Goal: Information Seeking & Learning: Learn about a topic

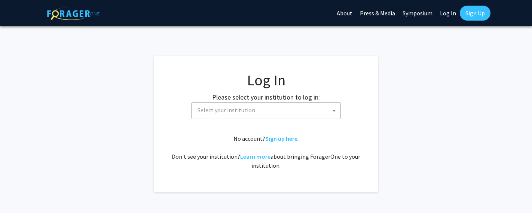
select select
drag, startPoint x: 242, startPoint y: 113, endPoint x: 237, endPoint y: 113, distance: 5.2
click at [242, 113] on span "Select your institution" at bounding box center [227, 109] width 58 height 7
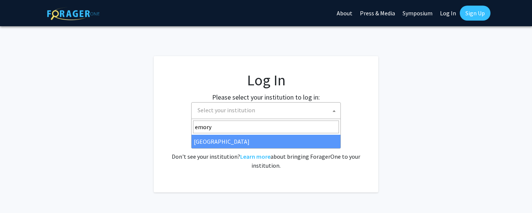
type input "emory"
select select "12"
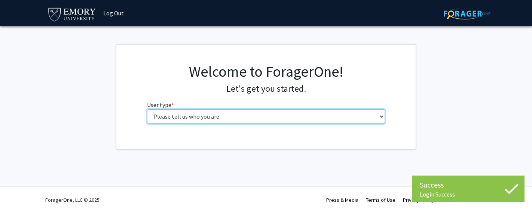
click at [162, 116] on select "Please tell us who you are Undergraduate Student Master's Student Doctoral Cand…" at bounding box center [266, 116] width 238 height 14
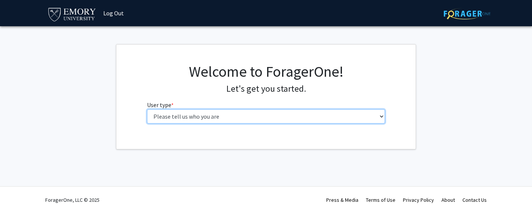
select select "5: faculty"
click at [147, 109] on select "Please tell us who you are Undergraduate Student Master's Student Doctoral Cand…" at bounding box center [266, 116] width 238 height 14
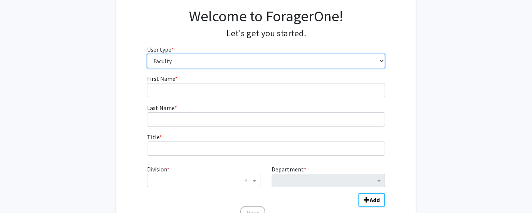
scroll to position [56, 0]
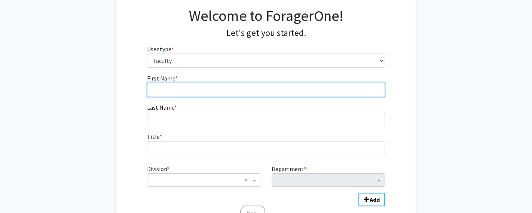
click at [169, 91] on input "First Name * required" at bounding box center [266, 90] width 238 height 14
type input "Arefa"
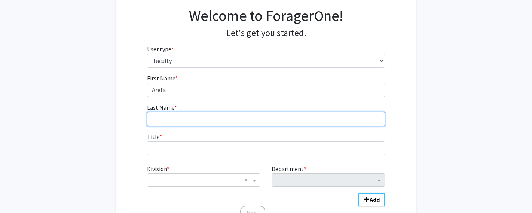
type input "Cassoobhoy"
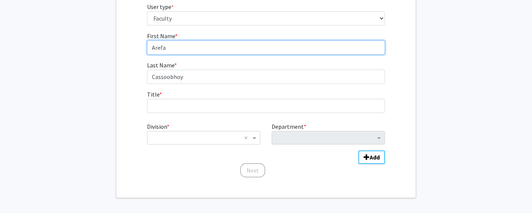
scroll to position [100, 0]
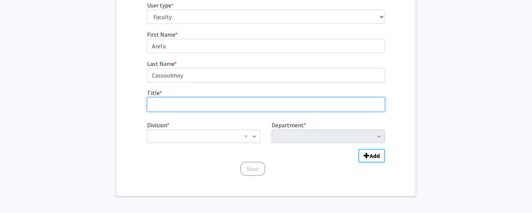
click at [191, 103] on input "Title * required" at bounding box center [266, 104] width 238 height 14
type input "adjunt prof"
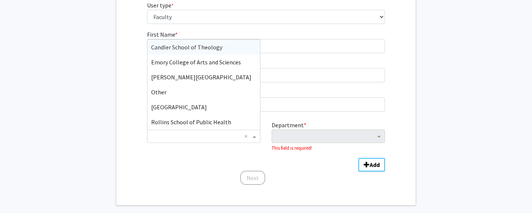
click at [189, 132] on input "Division" at bounding box center [196, 136] width 90 height 9
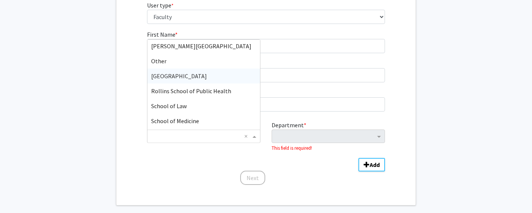
scroll to position [35, 0]
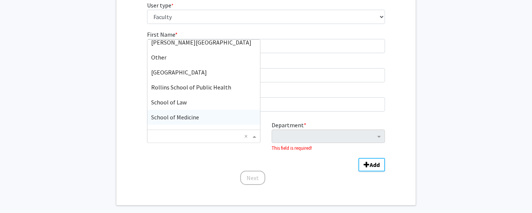
click at [186, 114] on span "School of Medicine" at bounding box center [175, 116] width 48 height 7
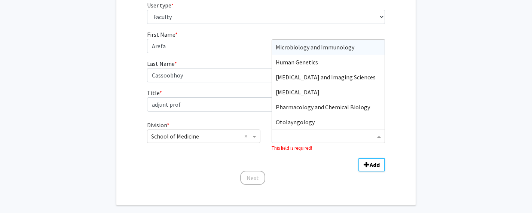
click at [288, 137] on input "Department" at bounding box center [326, 136] width 100 height 9
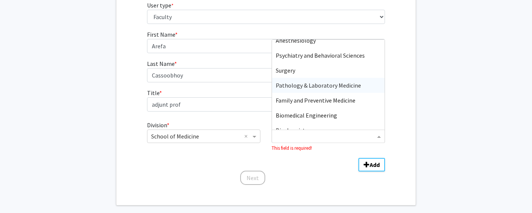
scroll to position [143, 0]
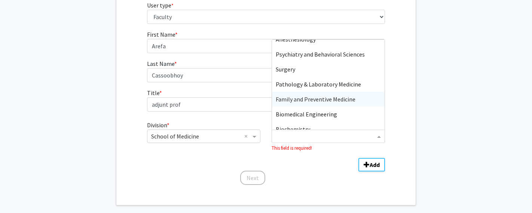
click at [290, 101] on span "Family and Preventive Medicine" at bounding box center [316, 98] width 80 height 7
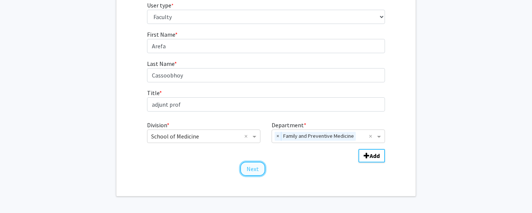
click at [255, 171] on button "Next" at bounding box center [252, 169] width 25 height 14
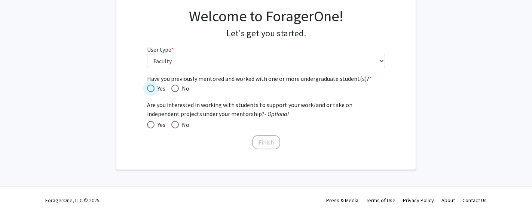
click at [150, 87] on span "Have you previously mentored and worked with one or more undergraduate student(…" at bounding box center [150, 88] width 7 height 7
click at [150, 87] on input "Yes" at bounding box center [150, 88] width 7 height 7
radio input "true"
click at [267, 140] on button "Finish" at bounding box center [266, 142] width 28 height 14
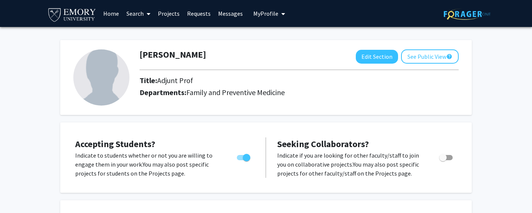
click at [172, 15] on link "Projects" at bounding box center [168, 13] width 29 height 26
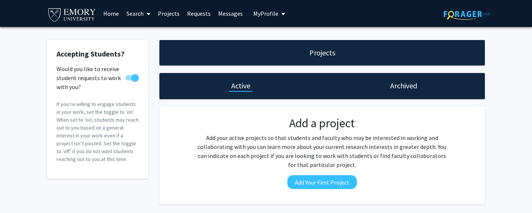
click at [198, 53] on div "Projects" at bounding box center [322, 52] width 326 height 25
click at [195, 13] on link "Requests" at bounding box center [198, 13] width 31 height 26
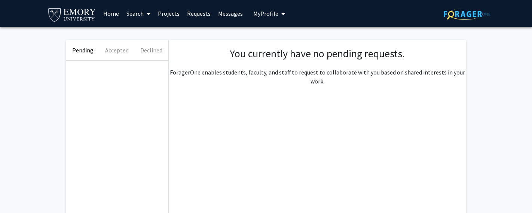
click at [223, 13] on link "Messages" at bounding box center [230, 13] width 32 height 26
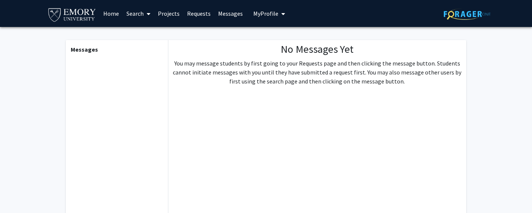
click at [165, 14] on link "Projects" at bounding box center [168, 13] width 29 height 26
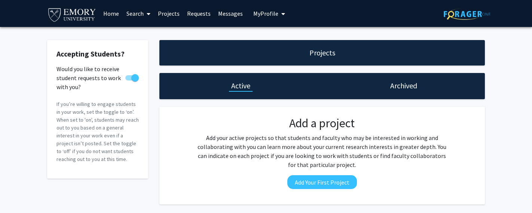
click at [140, 14] on link "Search" at bounding box center [138, 13] width 31 height 26
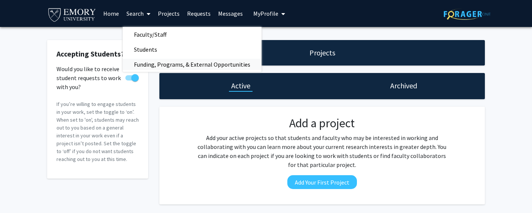
click at [159, 65] on span "Funding, Programs, & External Opportunities" at bounding box center [192, 64] width 139 height 15
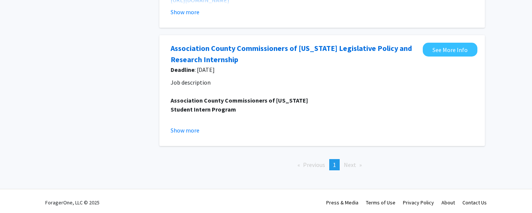
scroll to position [150, 0]
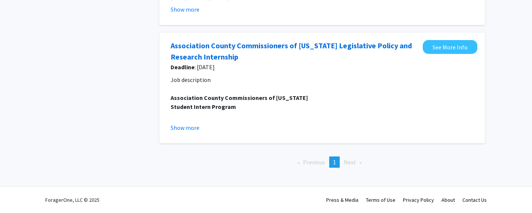
click at [348, 162] on span "Next page" at bounding box center [350, 161] width 12 height 7
click at [316, 162] on span "Previous page" at bounding box center [314, 161] width 22 height 7
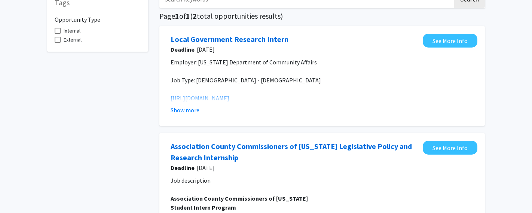
scroll to position [0, 0]
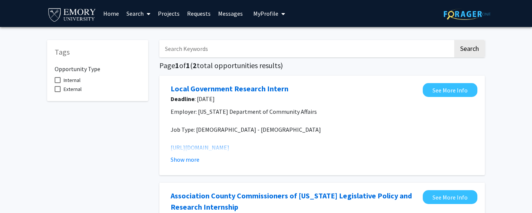
click at [260, 16] on span "My Profile" at bounding box center [265, 13] width 25 height 7
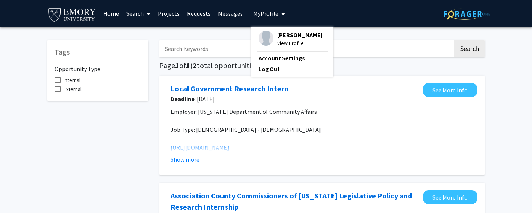
drag, startPoint x: 122, startPoint y: 114, endPoint x: 130, endPoint y: 104, distance: 13.3
click at [121, 114] on div "Tags Opportunity Type Internal External" at bounding box center [98, 178] width 112 height 291
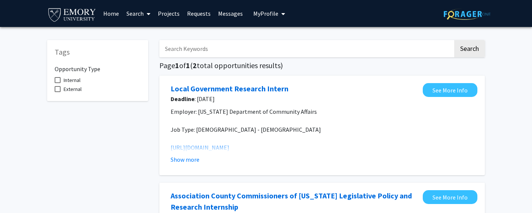
scroll to position [3, 0]
click at [59, 77] on span at bounding box center [58, 77] width 6 height 6
click at [58, 80] on input "Internal" at bounding box center [57, 80] width 0 height 0
checkbox input "true"
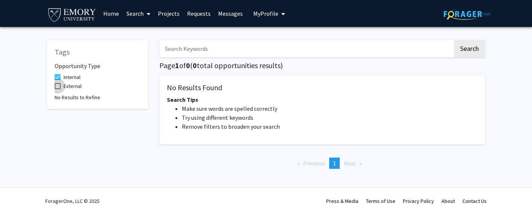
click at [59, 86] on span at bounding box center [58, 86] width 6 height 6
click at [58, 89] on input "External" at bounding box center [57, 89] width 0 height 0
checkbox input "true"
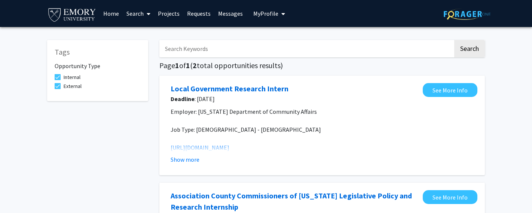
click at [145, 14] on span at bounding box center [147, 14] width 7 height 26
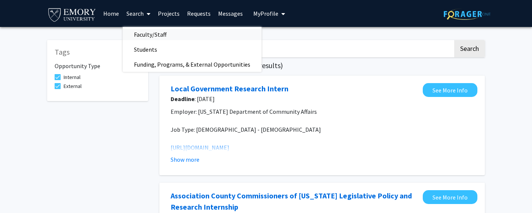
click at [151, 35] on span "Faculty/Staff" at bounding box center [150, 34] width 55 height 15
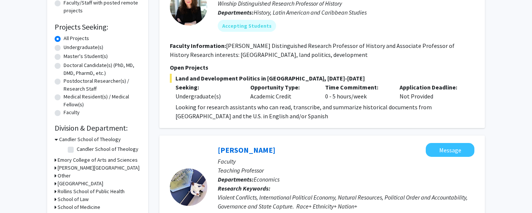
scroll to position [108, 0]
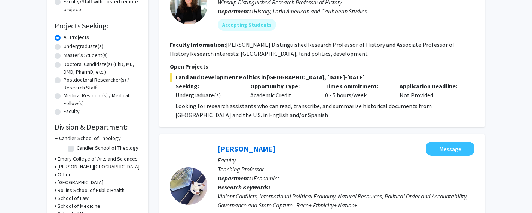
click at [64, 46] on label "Undergraduate(s)" at bounding box center [84, 46] width 40 height 8
click at [64, 46] on input "Undergraduate(s)" at bounding box center [66, 44] width 5 height 5
radio input "true"
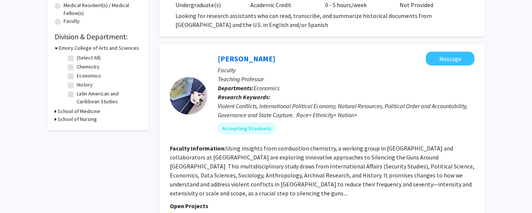
scroll to position [204, 0]
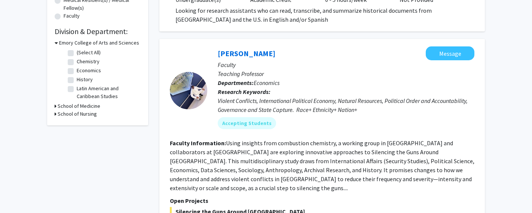
click at [55, 106] on icon at bounding box center [56, 106] width 2 height 8
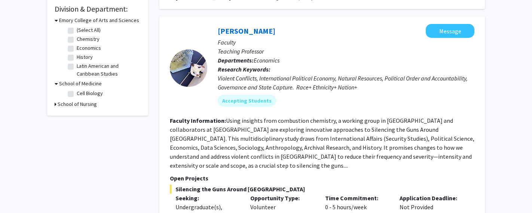
scroll to position [228, 0]
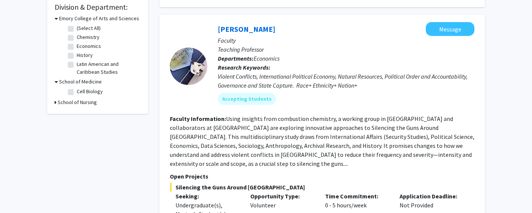
click at [77, 37] on label "Chemistry" at bounding box center [88, 37] width 23 height 8
click at [77, 37] on input "Chemistry" at bounding box center [79, 35] width 5 height 5
checkbox input "true"
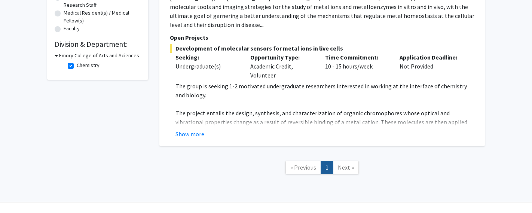
scroll to position [198, 0]
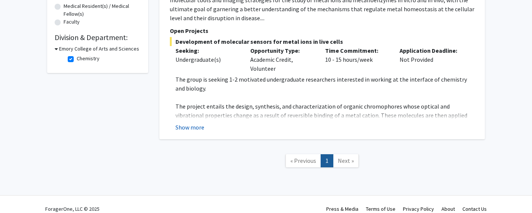
click at [200, 123] on button "Show more" at bounding box center [189, 127] width 29 height 9
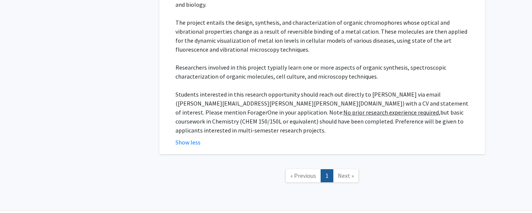
scroll to position [287, 0]
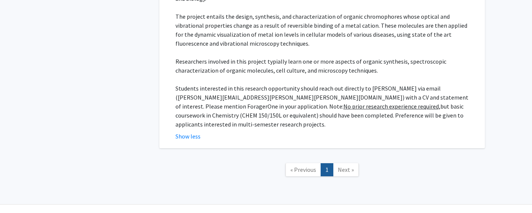
click at [346, 166] on span "Next »" at bounding box center [346, 169] width 16 height 7
click at [343, 166] on span "Next »" at bounding box center [346, 169] width 16 height 7
click at [310, 166] on span "« Previous" at bounding box center [303, 169] width 26 height 7
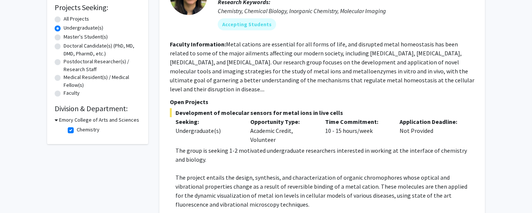
scroll to position [135, 0]
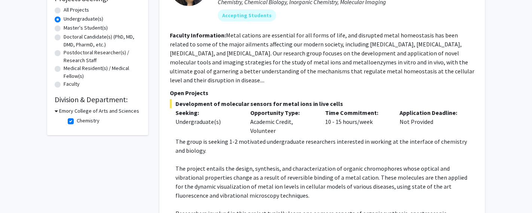
click at [55, 111] on icon at bounding box center [56, 111] width 3 height 8
click at [55, 111] on icon at bounding box center [56, 111] width 2 height 8
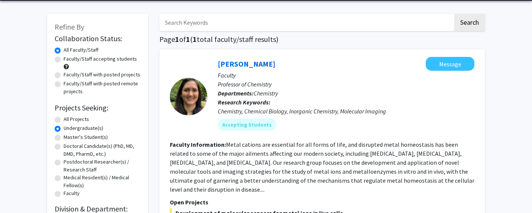
scroll to position [0, 0]
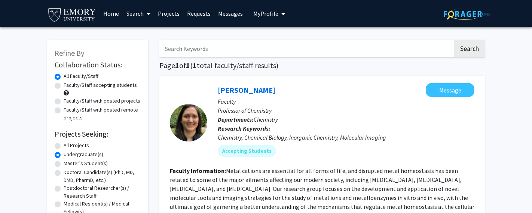
checkbox input "false"
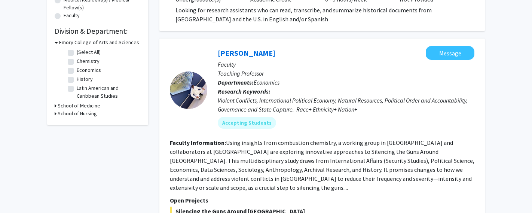
scroll to position [212, 0]
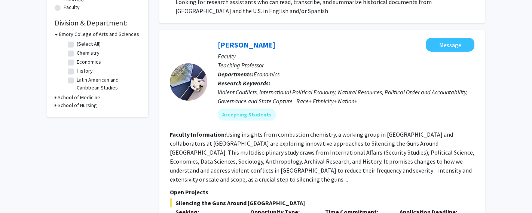
click at [55, 98] on icon at bounding box center [56, 98] width 2 height 8
click at [74, 108] on fg-checkbox "Cell Biology Cell Biology" at bounding box center [103, 107] width 71 height 9
click at [77, 108] on label "Cell Biology" at bounding box center [90, 107] width 26 height 8
click at [77, 108] on input "Cell Biology" at bounding box center [79, 105] width 5 height 5
checkbox input "true"
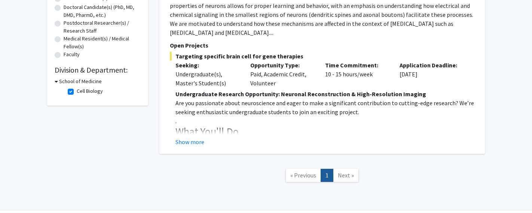
scroll to position [174, 0]
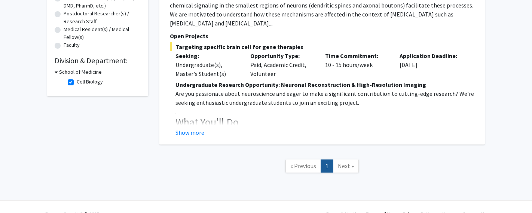
click at [197, 131] on button "Show more" at bounding box center [189, 132] width 29 height 9
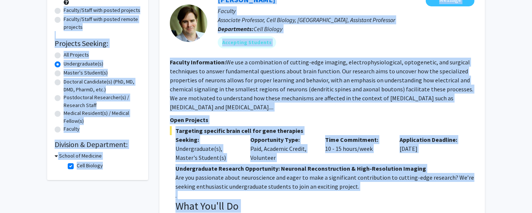
scroll to position [0, 0]
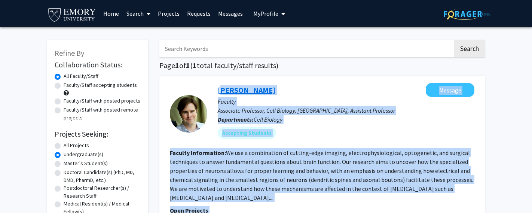
drag, startPoint x: 429, startPoint y: 102, endPoint x: 218, endPoint y: 91, distance: 211.7
copy fg-search-faculty "Lore Ipsum Dolorsi Ametcon Adipiscin Elitseddo, Eius Tempori, Utlab Etdolorema …"
click at [304, 85] on div "[PERSON_NAME] Message" at bounding box center [346, 90] width 257 height 14
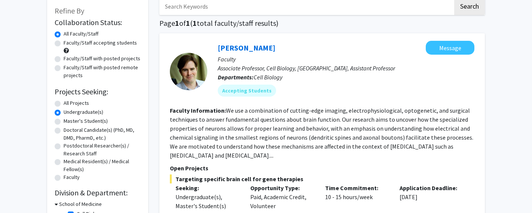
scroll to position [42, 0]
checkbox input "false"
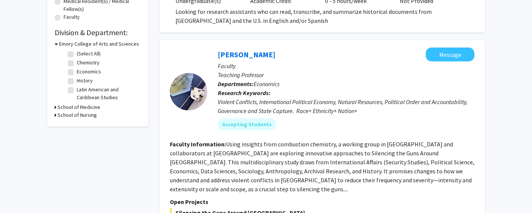
scroll to position [202, 0]
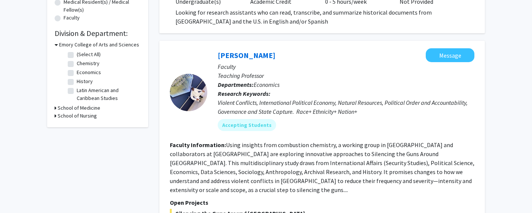
click at [55, 43] on icon at bounding box center [56, 45] width 3 height 8
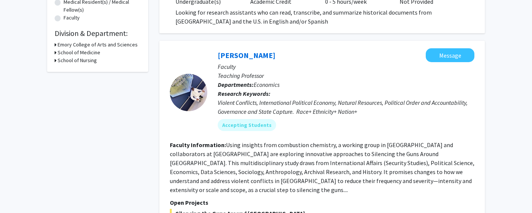
click at [55, 43] on icon at bounding box center [56, 45] width 2 height 8
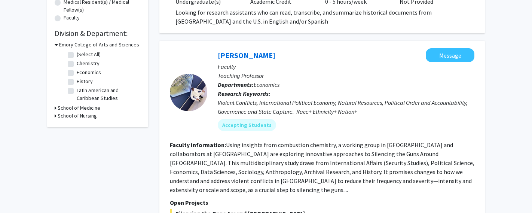
click at [56, 115] on div "School of Nursing" at bounding box center [98, 116] width 86 height 8
click at [55, 116] on icon at bounding box center [56, 116] width 2 height 8
click at [55, 108] on icon at bounding box center [56, 108] width 2 height 8
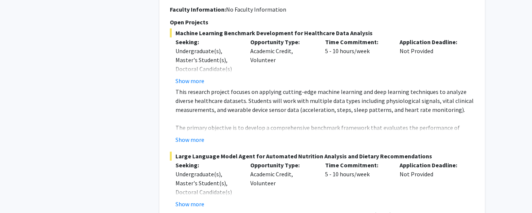
scroll to position [857, 0]
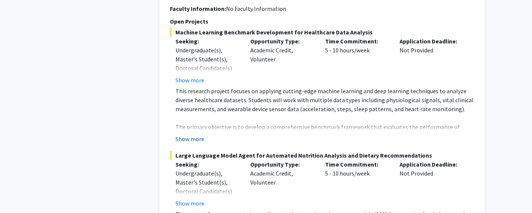
click at [195, 134] on button "Show more" at bounding box center [189, 138] width 29 height 9
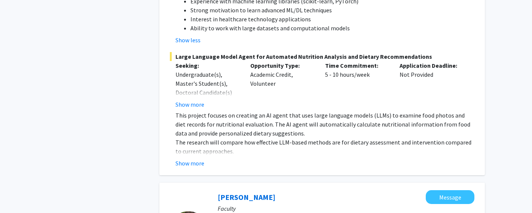
scroll to position [1111, 0]
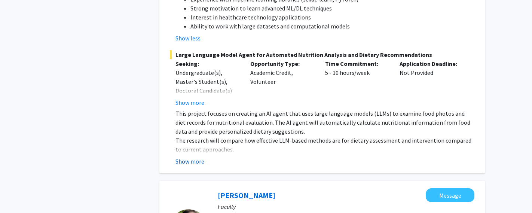
click at [201, 157] on button "Show more" at bounding box center [189, 161] width 29 height 9
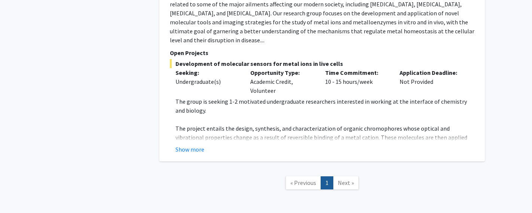
scroll to position [1481, 0]
click at [195, 144] on button "Show more" at bounding box center [189, 148] width 29 height 9
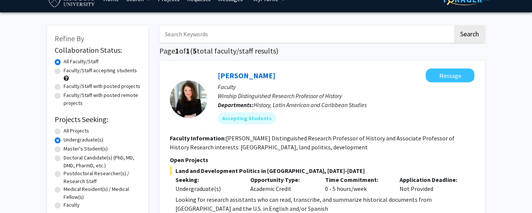
scroll to position [0, 0]
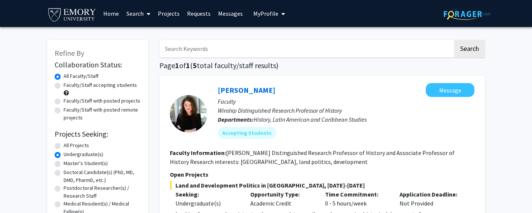
click at [169, 15] on link "Projects" at bounding box center [168, 13] width 29 height 26
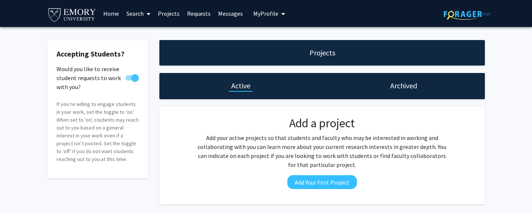
click at [131, 15] on link "Search" at bounding box center [138, 13] width 31 height 26
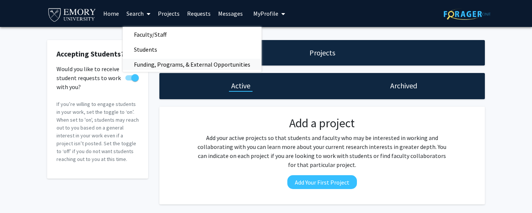
click at [145, 62] on span "Funding, Programs, & External Opportunities" at bounding box center [192, 64] width 139 height 15
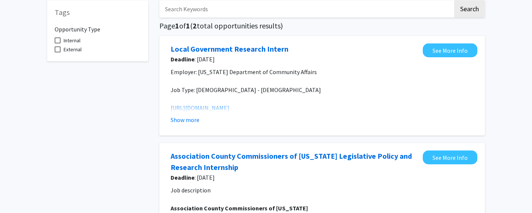
scroll to position [46, 0]
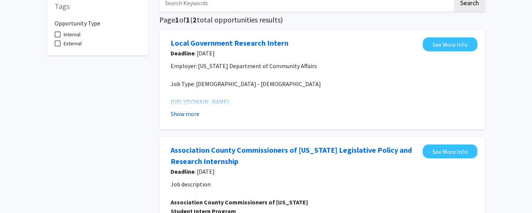
click at [193, 116] on button "Show more" at bounding box center [185, 113] width 29 height 9
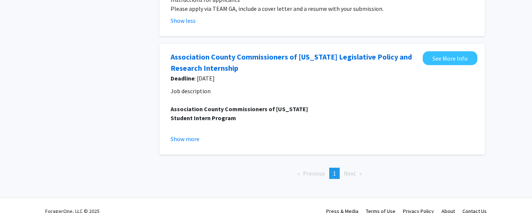
scroll to position [985, 0]
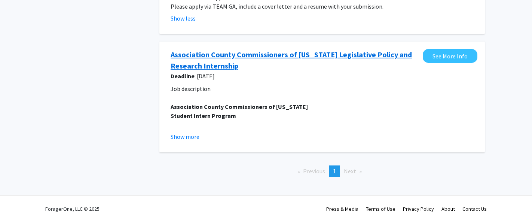
click at [235, 49] on link "Association County Commissioners of [US_STATE] Legislative Policy and Research …" at bounding box center [295, 60] width 248 height 22
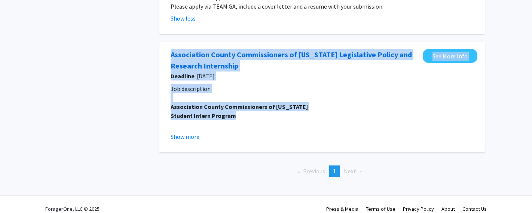
drag, startPoint x: 241, startPoint y: 104, endPoint x: 163, endPoint y: 48, distance: 96.0
click at [163, 48] on div "Association County Commissioners of [US_STATE] Legislative Policy and Research …" at bounding box center [322, 97] width 326 height 111
click at [460, 49] on link "See More Info" at bounding box center [450, 56] width 55 height 14
click at [195, 132] on button "Show more" at bounding box center [185, 136] width 29 height 9
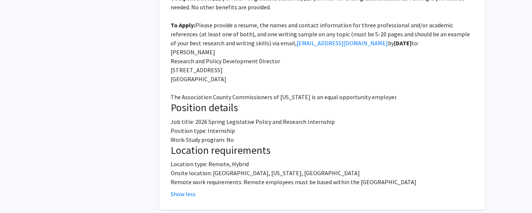
scroll to position [1509, 0]
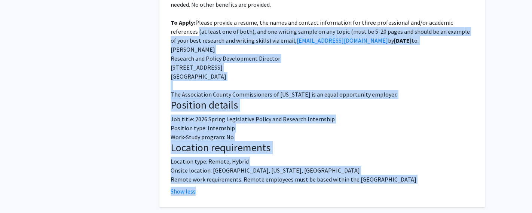
drag, startPoint x: 202, startPoint y: 174, endPoint x: 167, endPoint y: 10, distance: 167.5
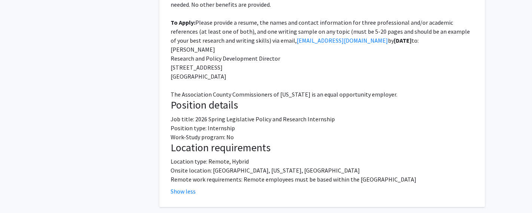
click at [445, 141] on h3 "Location requirements" at bounding box center [322, 147] width 303 height 13
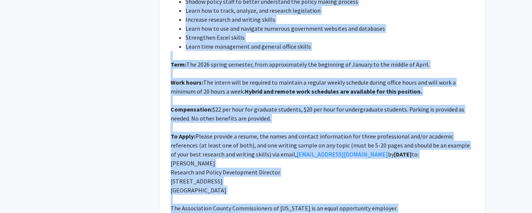
scroll to position [1555, 0]
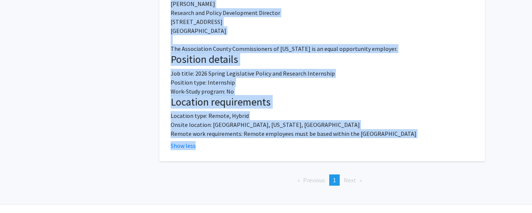
drag, startPoint x: 167, startPoint y: 39, endPoint x: 220, endPoint y: 141, distance: 114.6
copy fg-opportunity "Loremipsumd Sitame Consecteturad el Seddoei Temporincid Utlabo etd Magnaali Eni…"
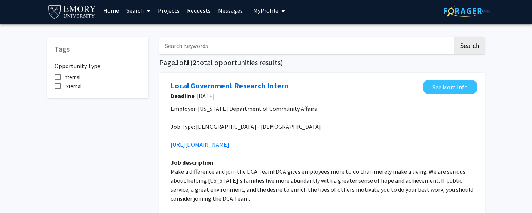
scroll to position [0, 0]
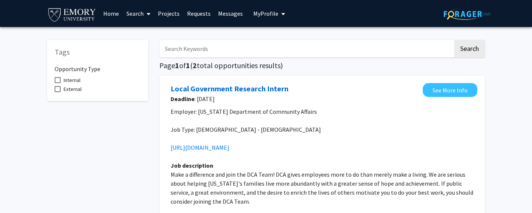
click at [167, 15] on link "Projects" at bounding box center [168, 13] width 29 height 26
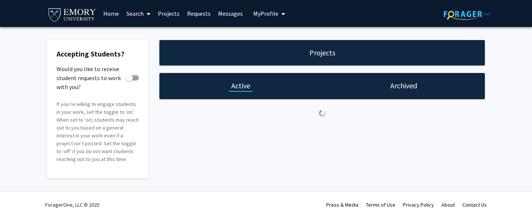
checkbox input "true"
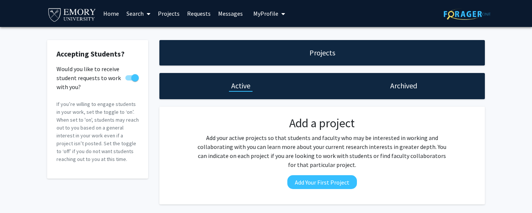
click at [199, 13] on link "Requests" at bounding box center [198, 13] width 31 height 26
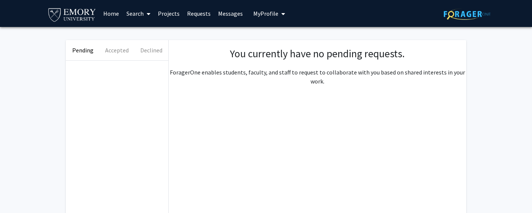
click at [220, 13] on link "Messages" at bounding box center [230, 13] width 32 height 26
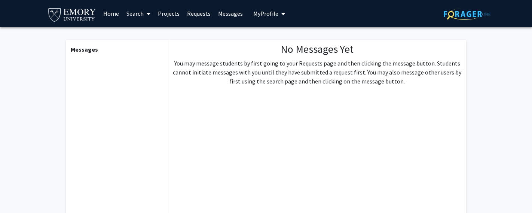
click at [132, 14] on link "Search" at bounding box center [138, 13] width 31 height 26
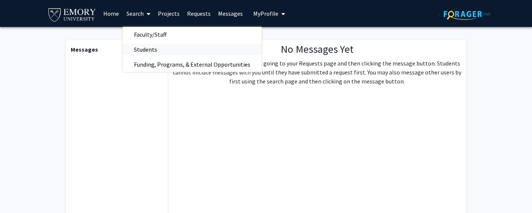
click at [139, 48] on span "Students" at bounding box center [146, 49] width 46 height 15
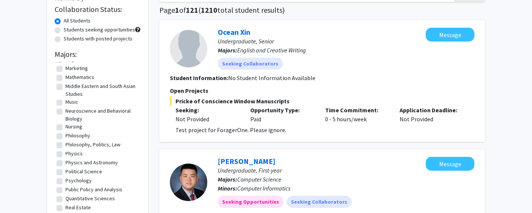
scroll to position [357, 0]
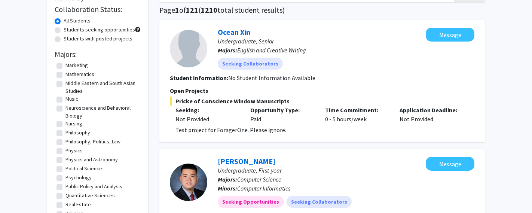
click at [65, 109] on label "Neuroscience and Behavioral Biology" at bounding box center [101, 112] width 73 height 16
click at [65, 109] on input "Neuroscience and Behavioral Biology" at bounding box center [67, 106] width 5 height 5
checkbox input "true"
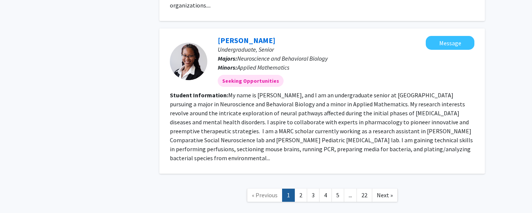
scroll to position [1069, 0]
